Goal: Task Accomplishment & Management: Manage account settings

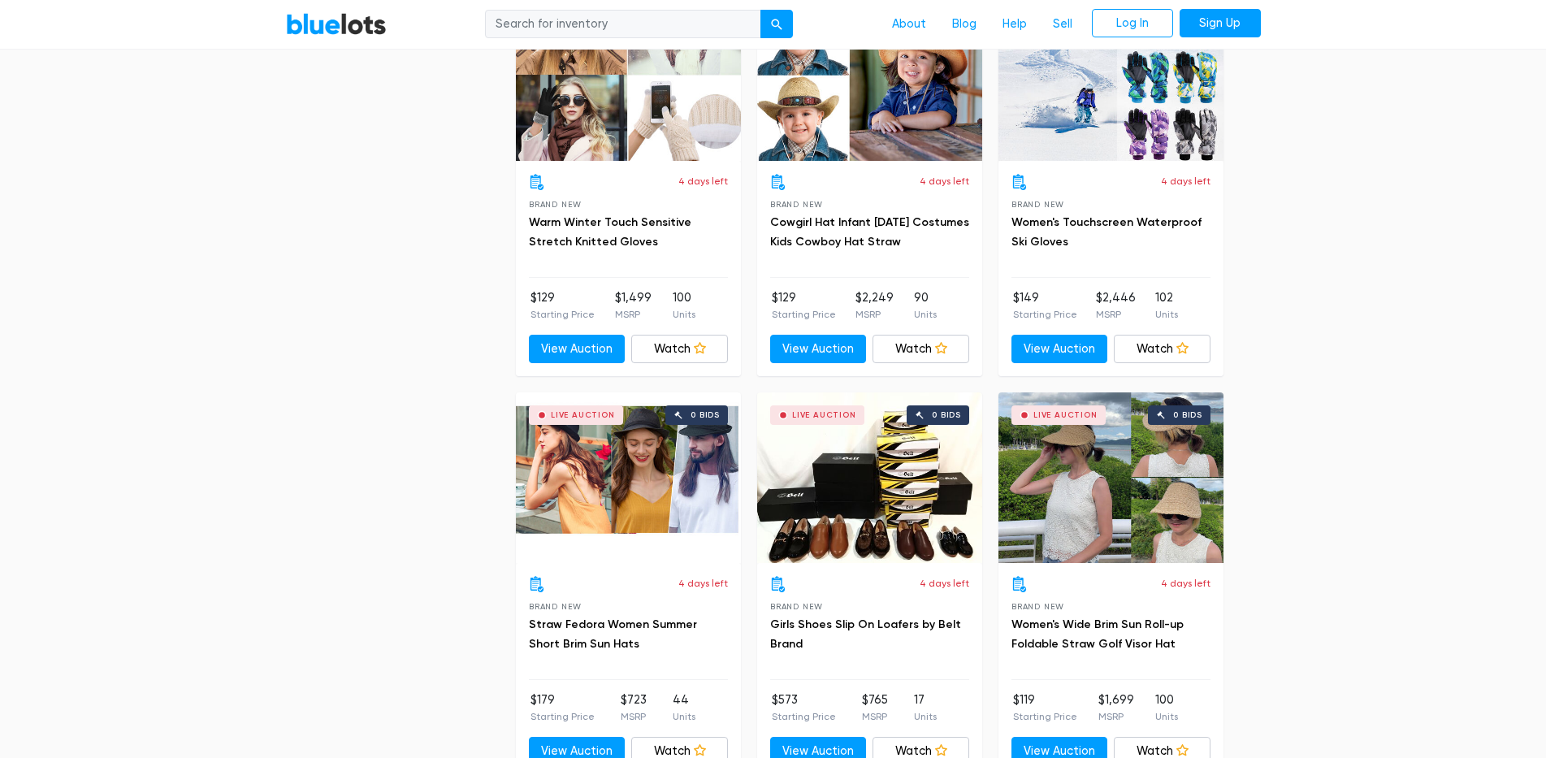
scroll to position [3007, 0]
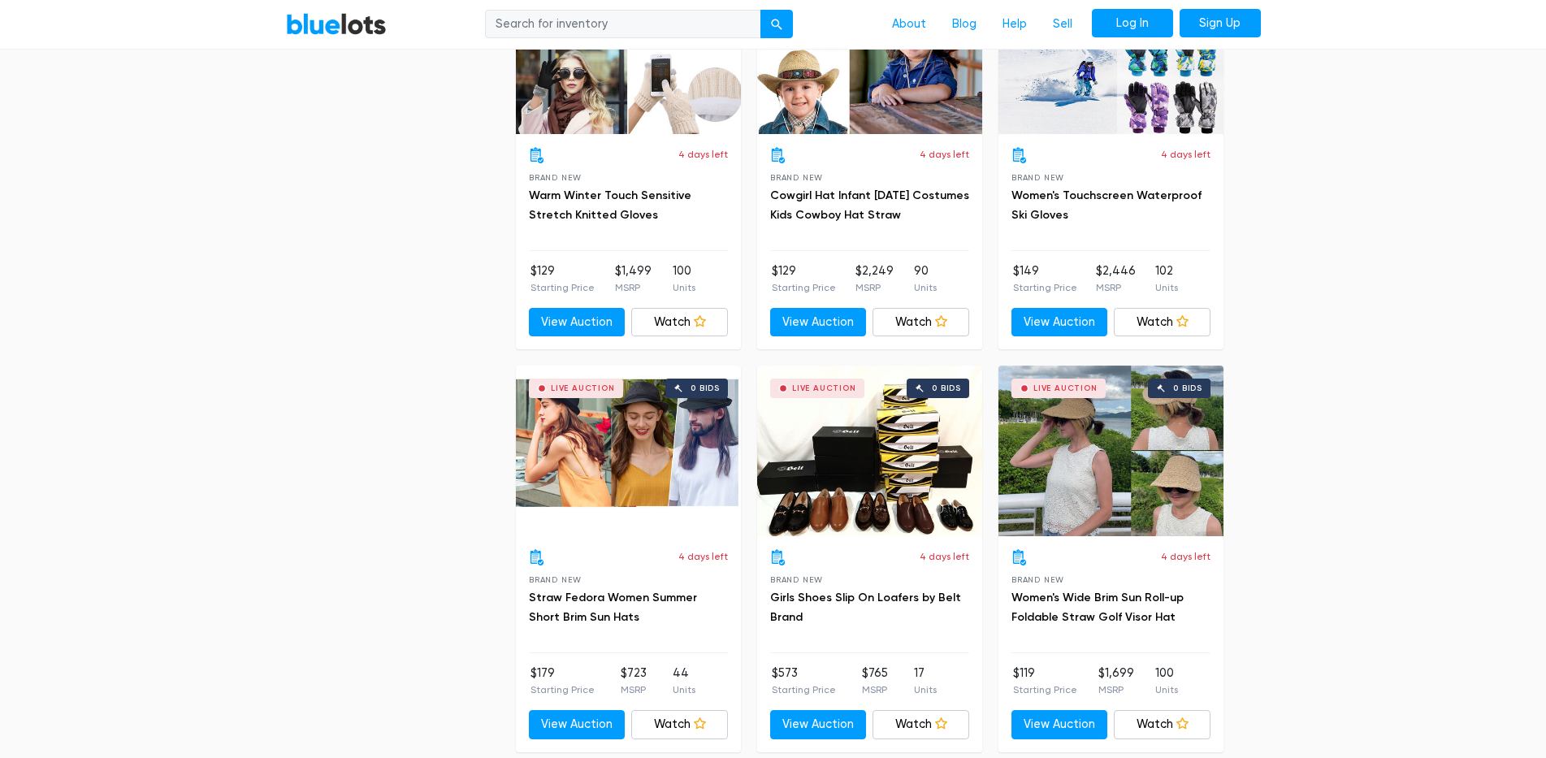
click at [1125, 23] on link "Log In" at bounding box center [1132, 23] width 81 height 29
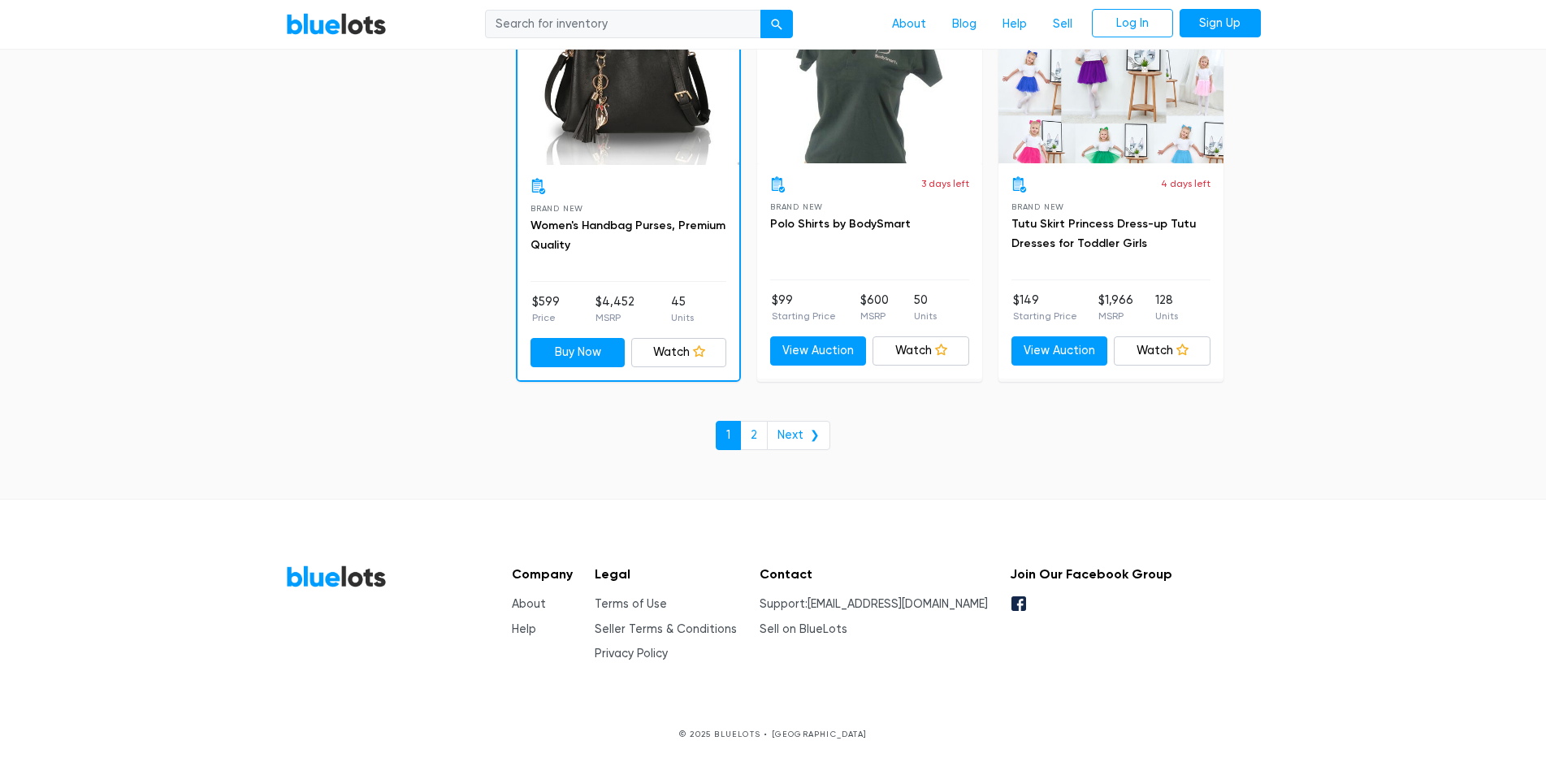
scroll to position [7010, 0]
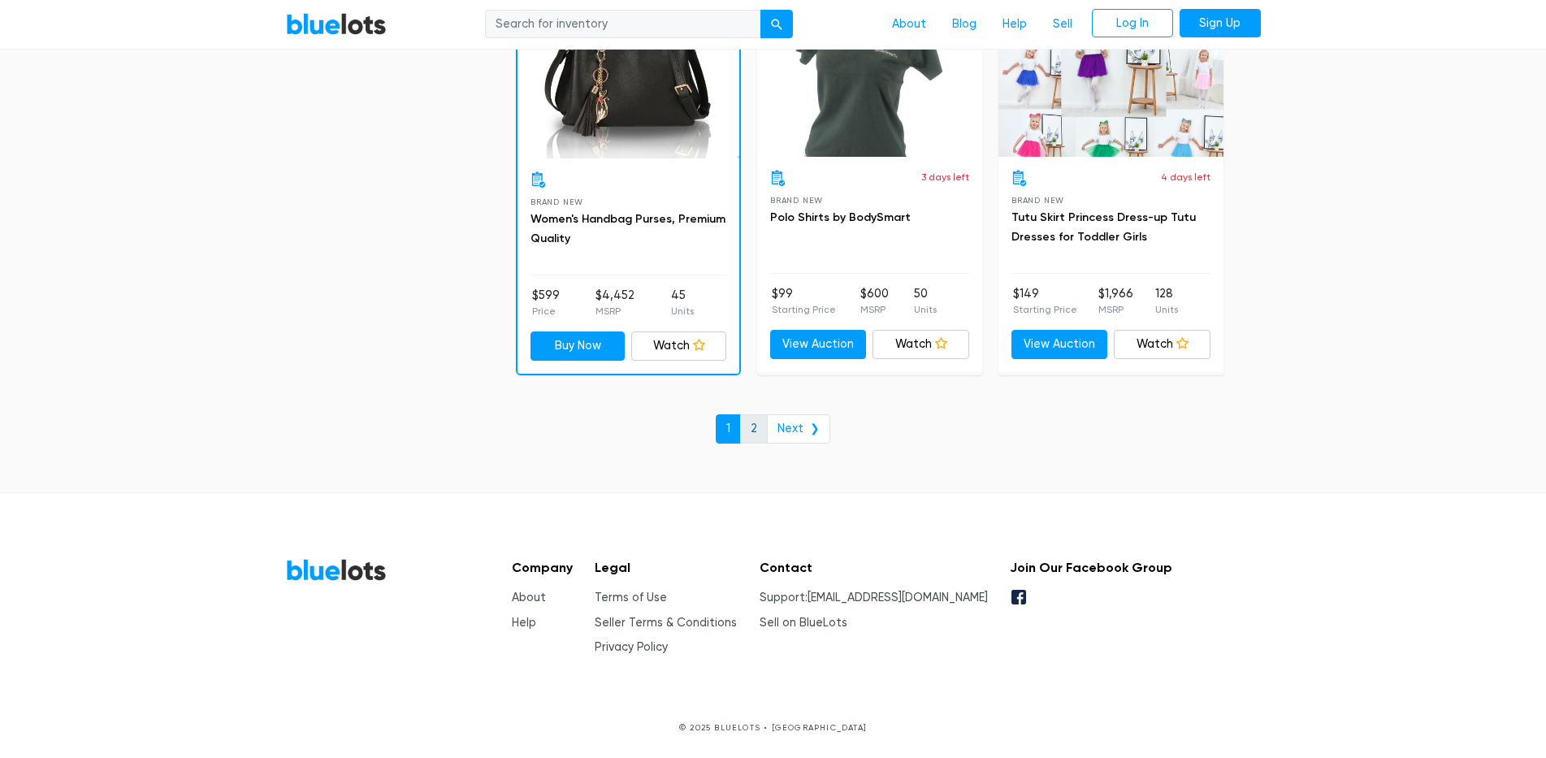
click at [764, 431] on link "2" at bounding box center [754, 428] width 28 height 29
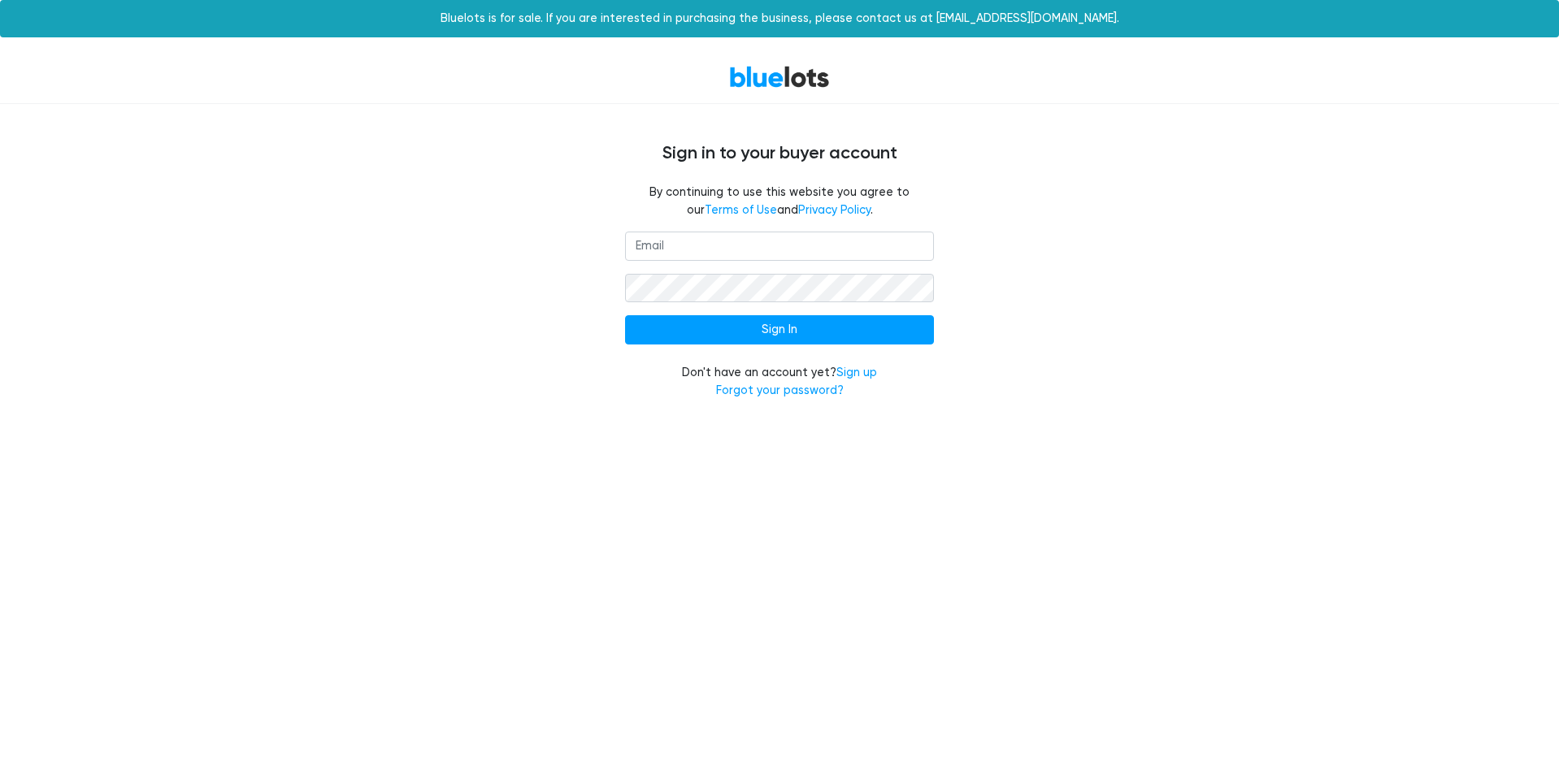
click at [859, 236] on input "email" at bounding box center [779, 246] width 309 height 29
type input "[EMAIL_ADDRESS][DOMAIN_NAME]"
click at [625, 315] on input "Sign In" at bounding box center [779, 329] width 309 height 29
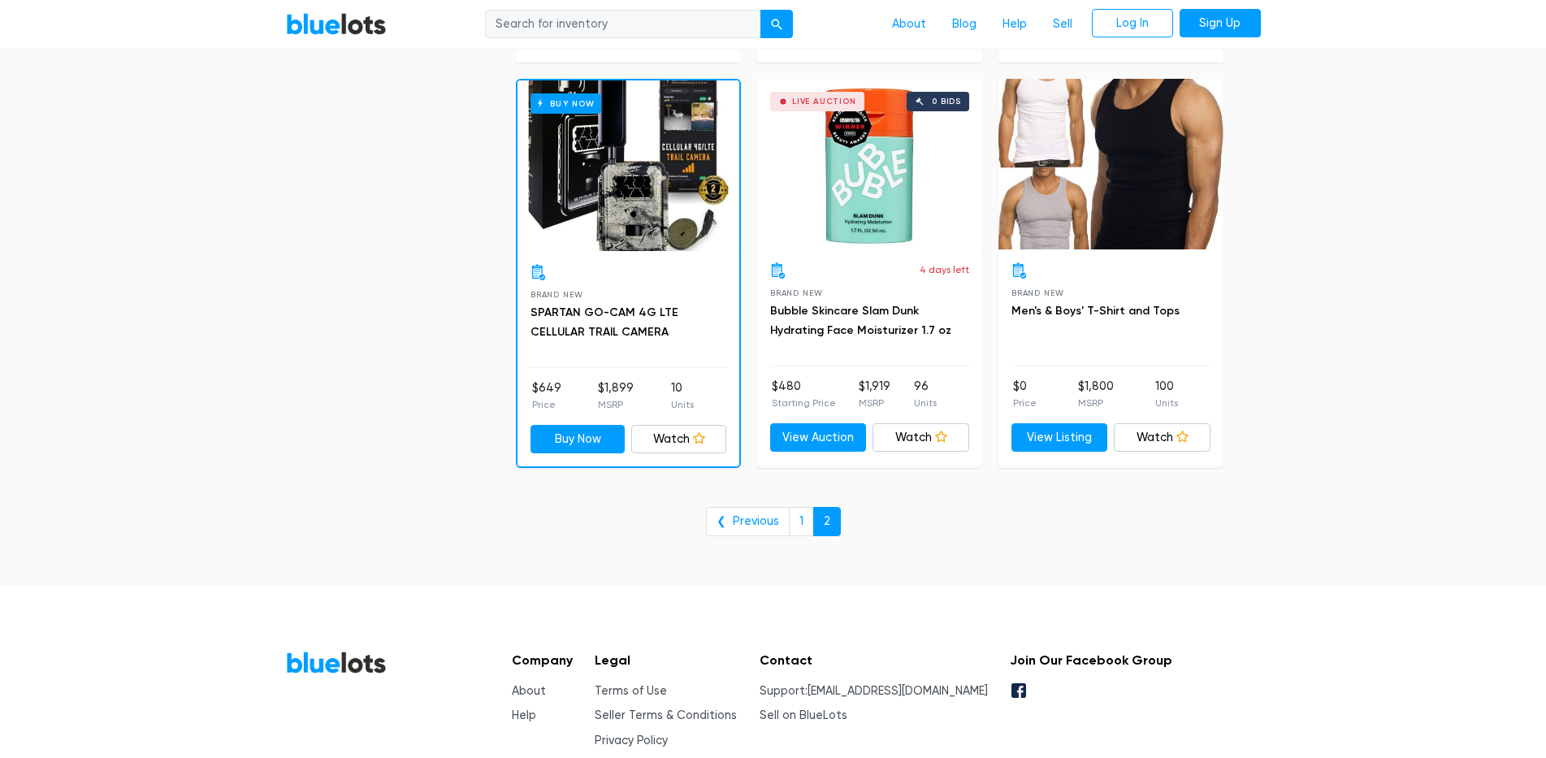
scroll to position [6177, 0]
